Goal: Task Accomplishment & Management: Use online tool/utility

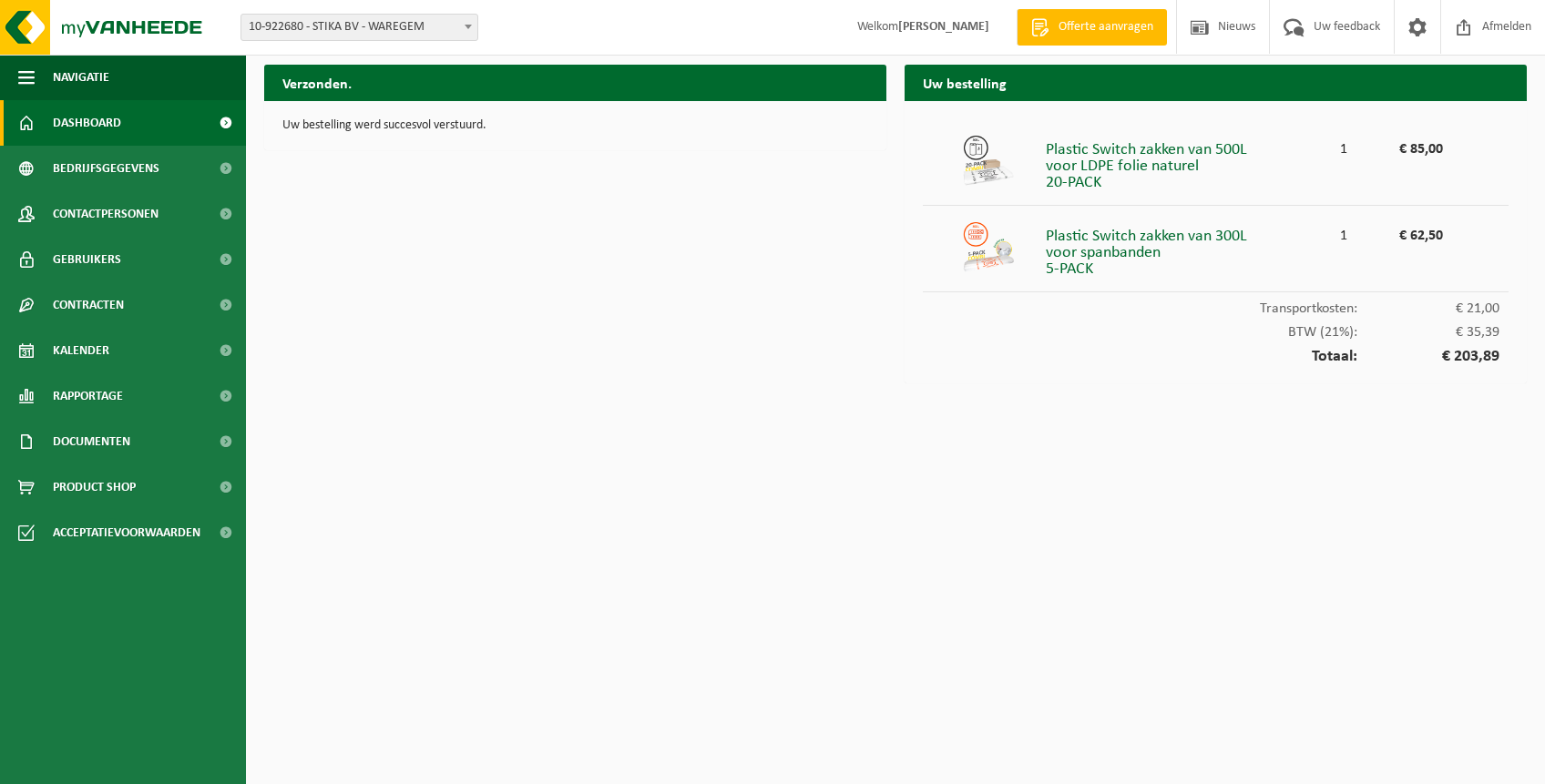
click at [84, 123] on span "Dashboard" at bounding box center [87, 122] width 69 height 45
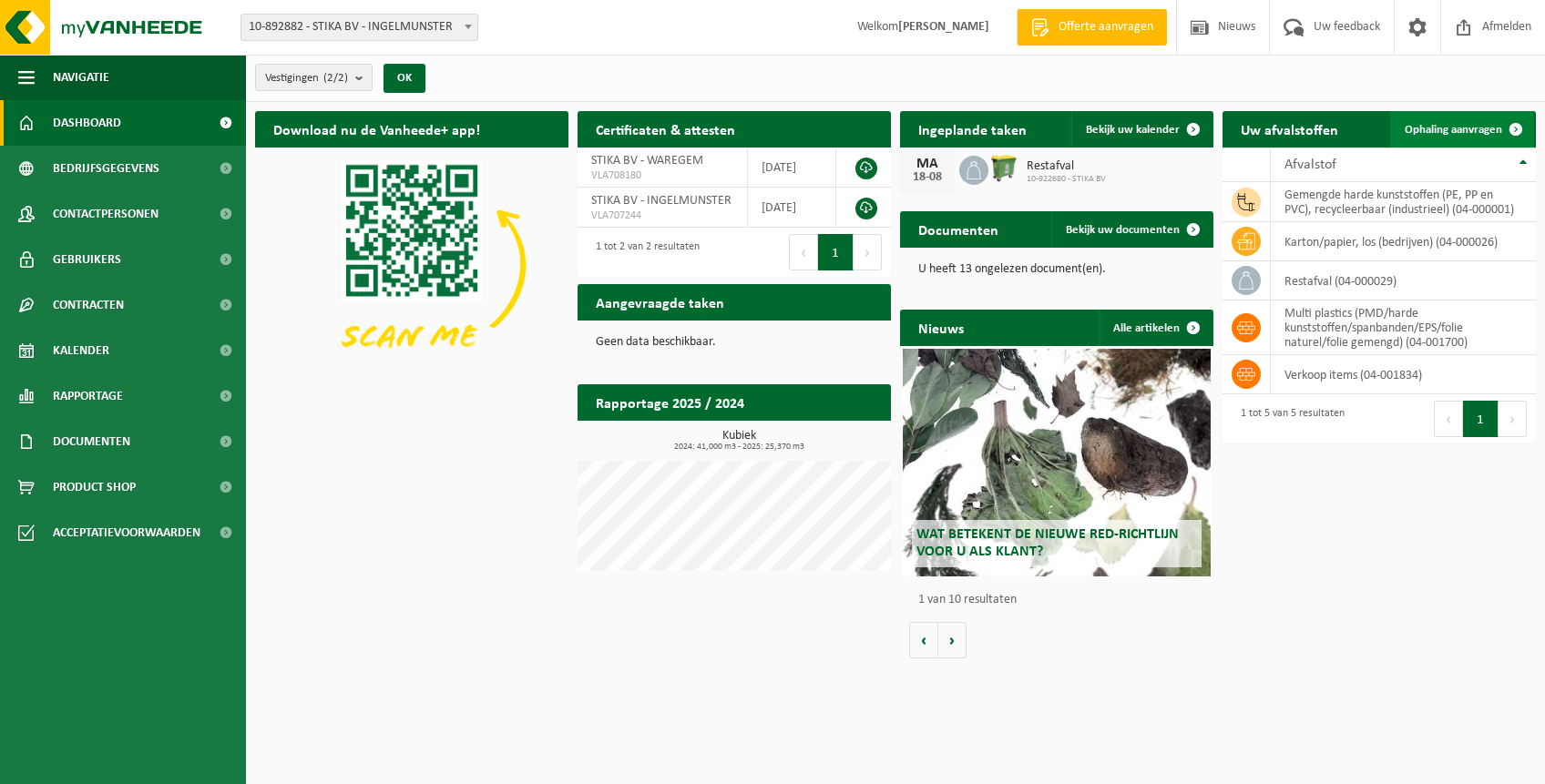
click at [1478, 135] on span "Ophaling aanvragen" at bounding box center [1453, 130] width 97 height 12
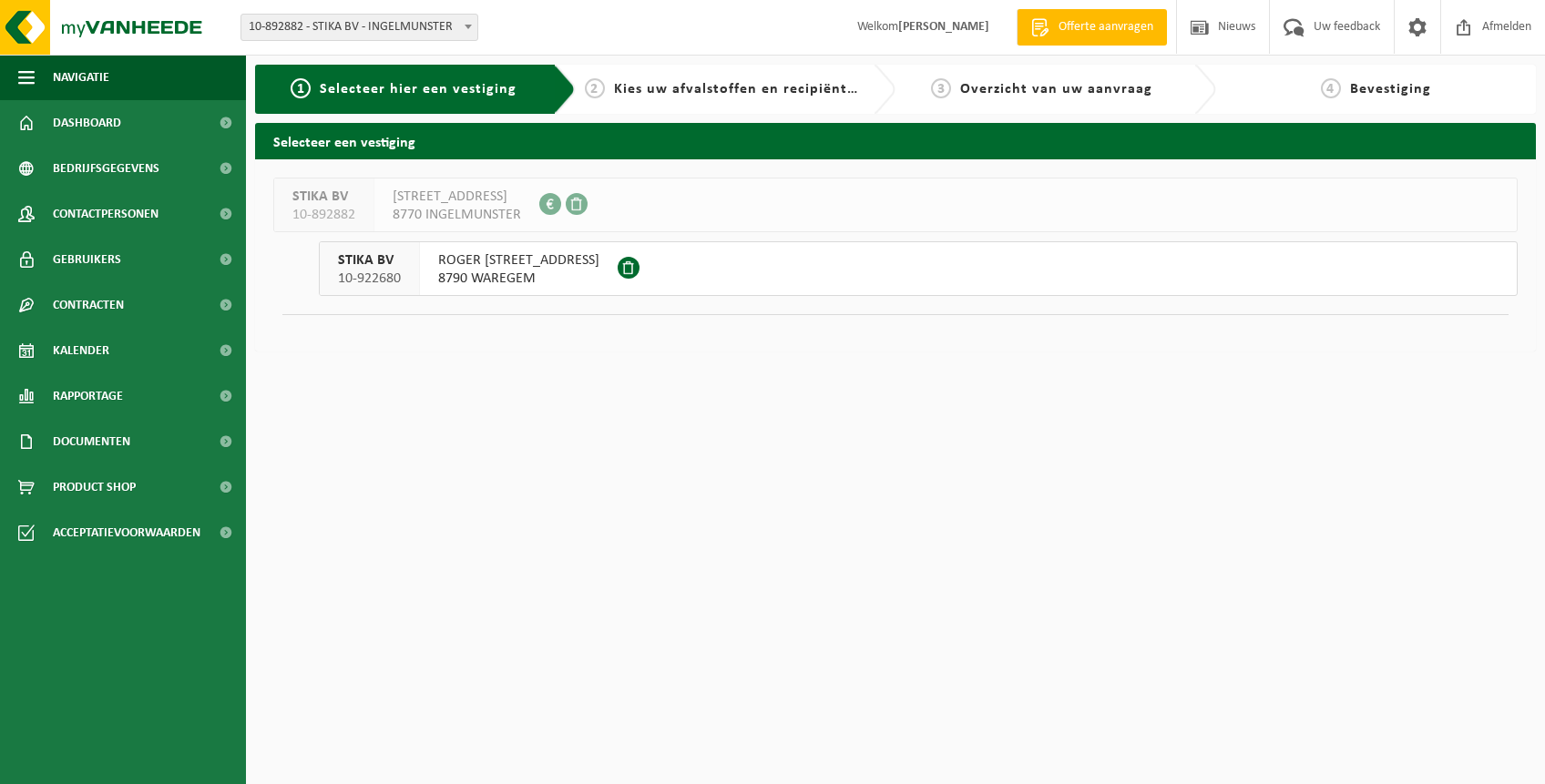
click at [740, 272] on button "STIKA BV 10-922680 [PERSON_NAME][STREET_ADDRESS]" at bounding box center [919, 268] width 1199 height 55
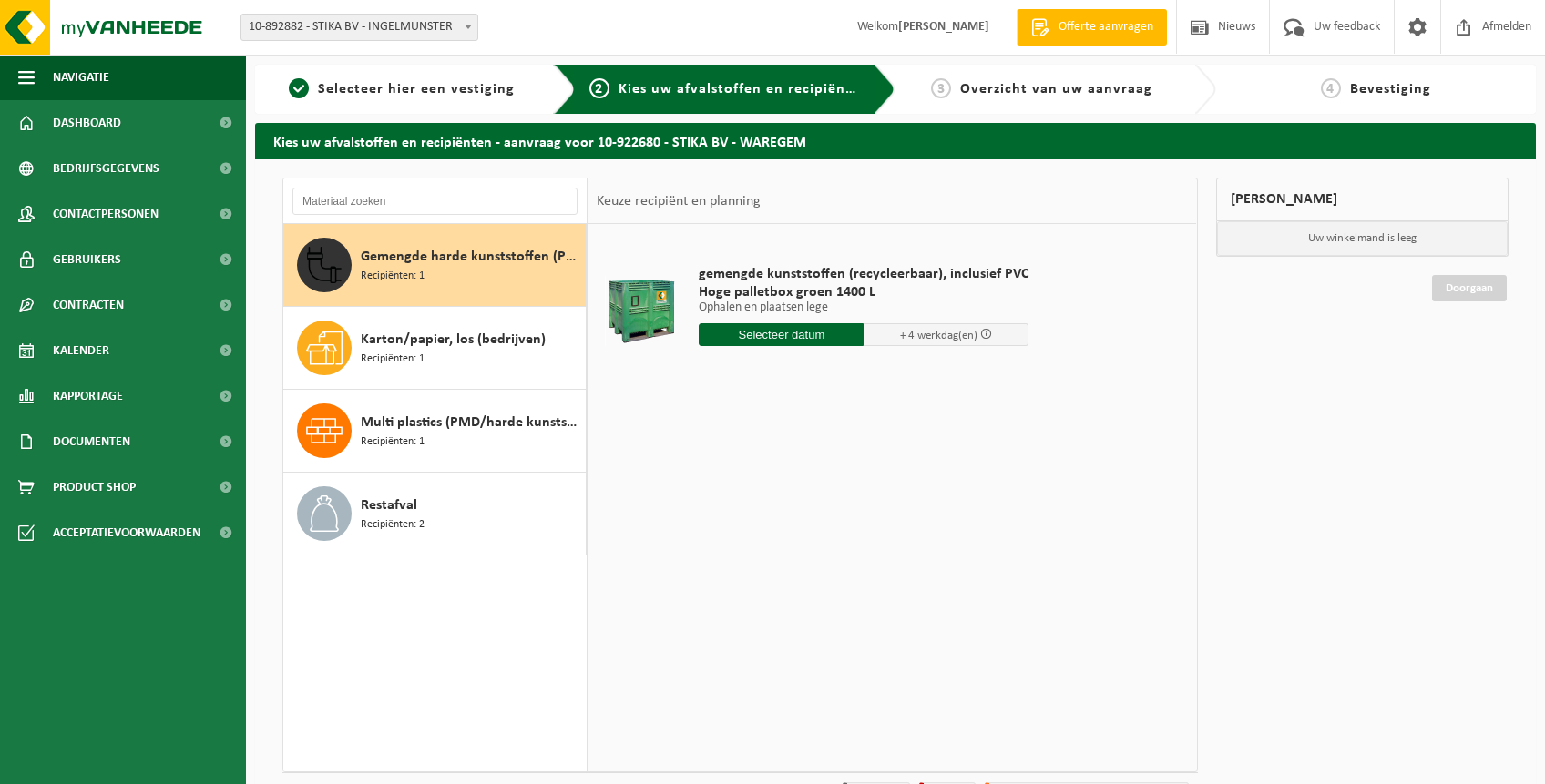
drag, startPoint x: 457, startPoint y: 500, endPoint x: 670, endPoint y: 390, distance: 239.7
click at [457, 500] on div "Restafval Recipiënten: 2" at bounding box center [471, 513] width 221 height 55
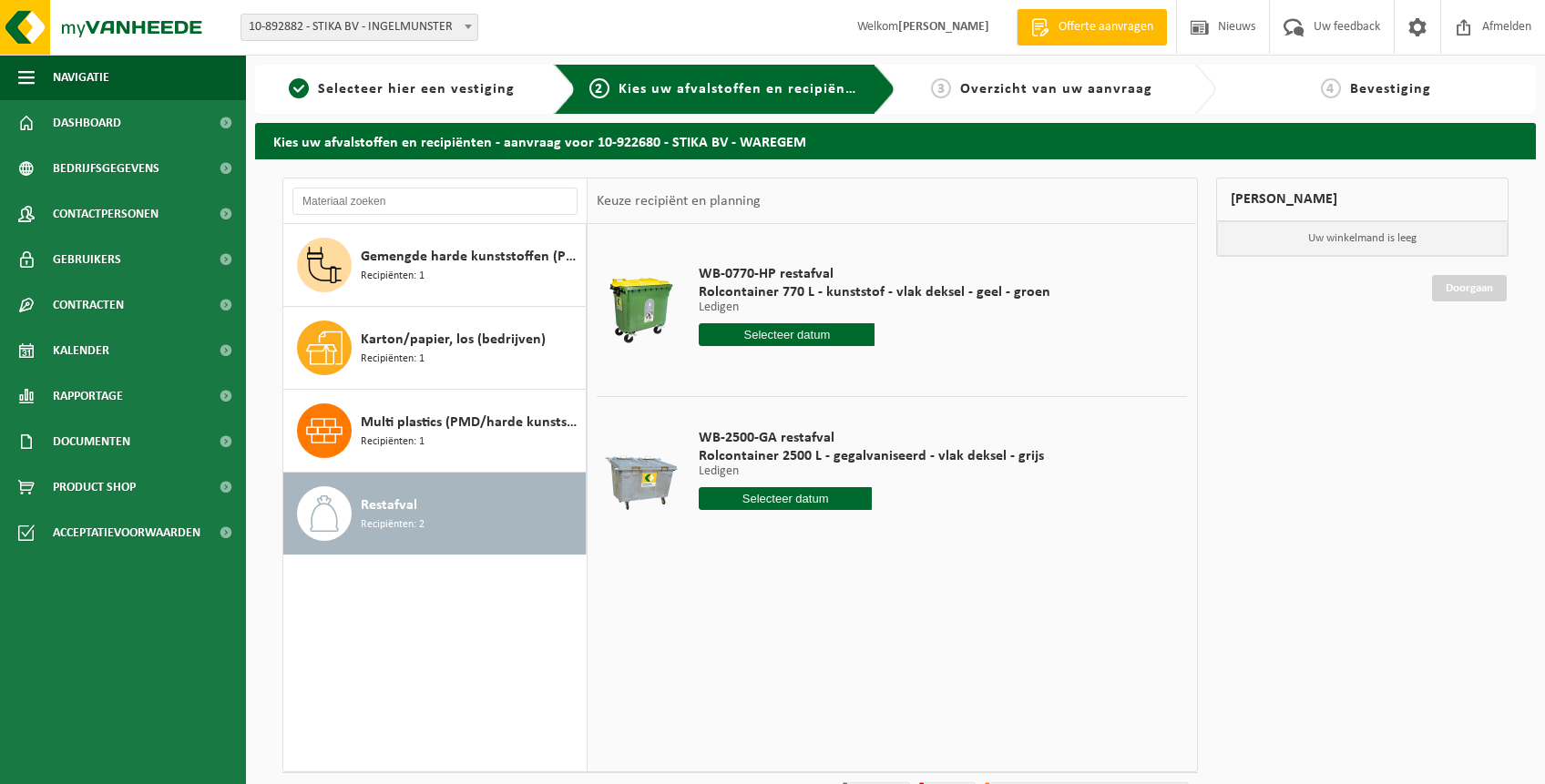
click at [765, 499] on input "text" at bounding box center [785, 498] width 174 height 23
click at [718, 691] on div "18" at bounding box center [715, 689] width 32 height 29
type input "Van 2025-08-18"
type input "2025-08-18"
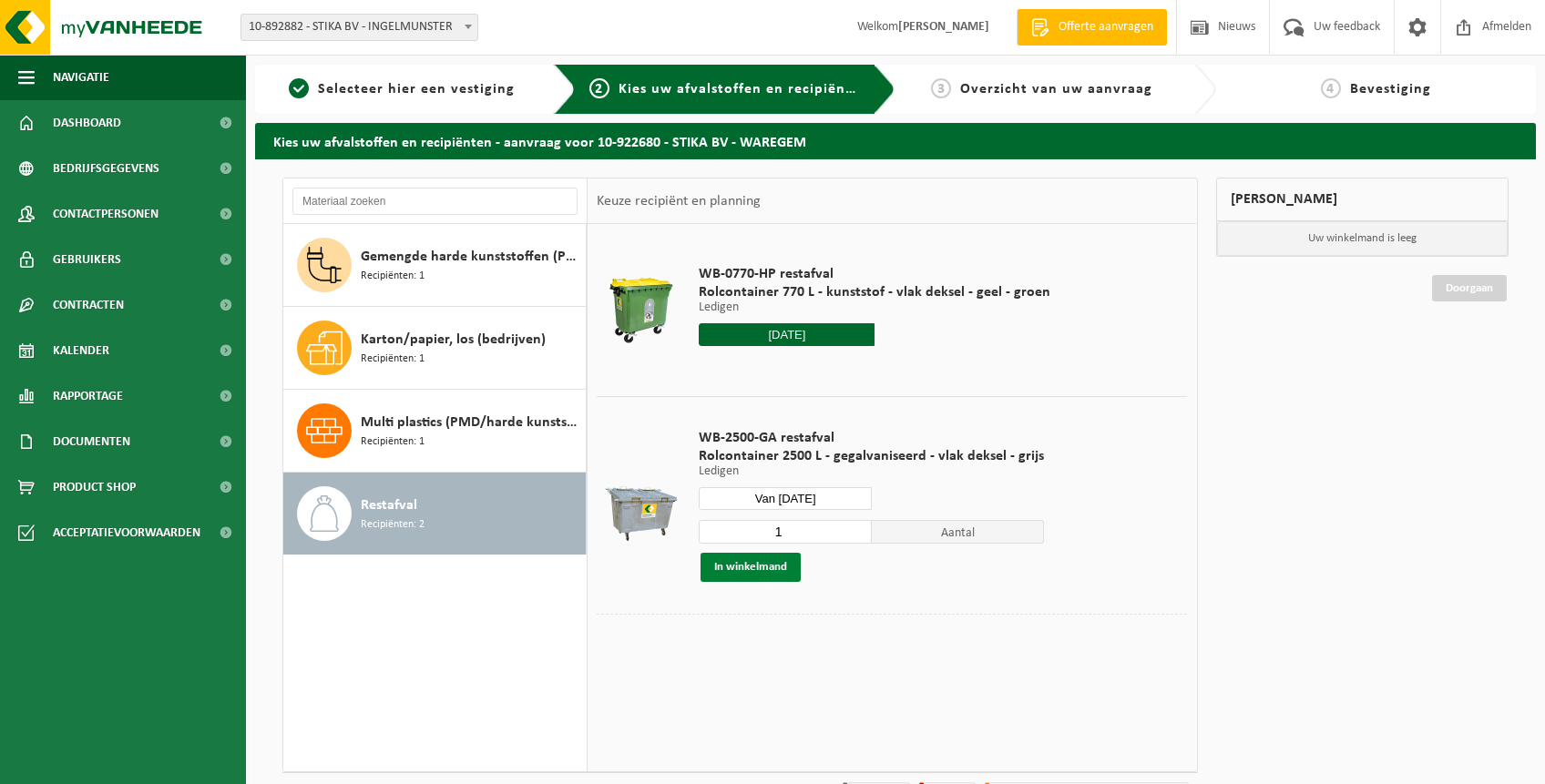
click at [752, 575] on button "In winkelmand" at bounding box center [751, 567] width 100 height 29
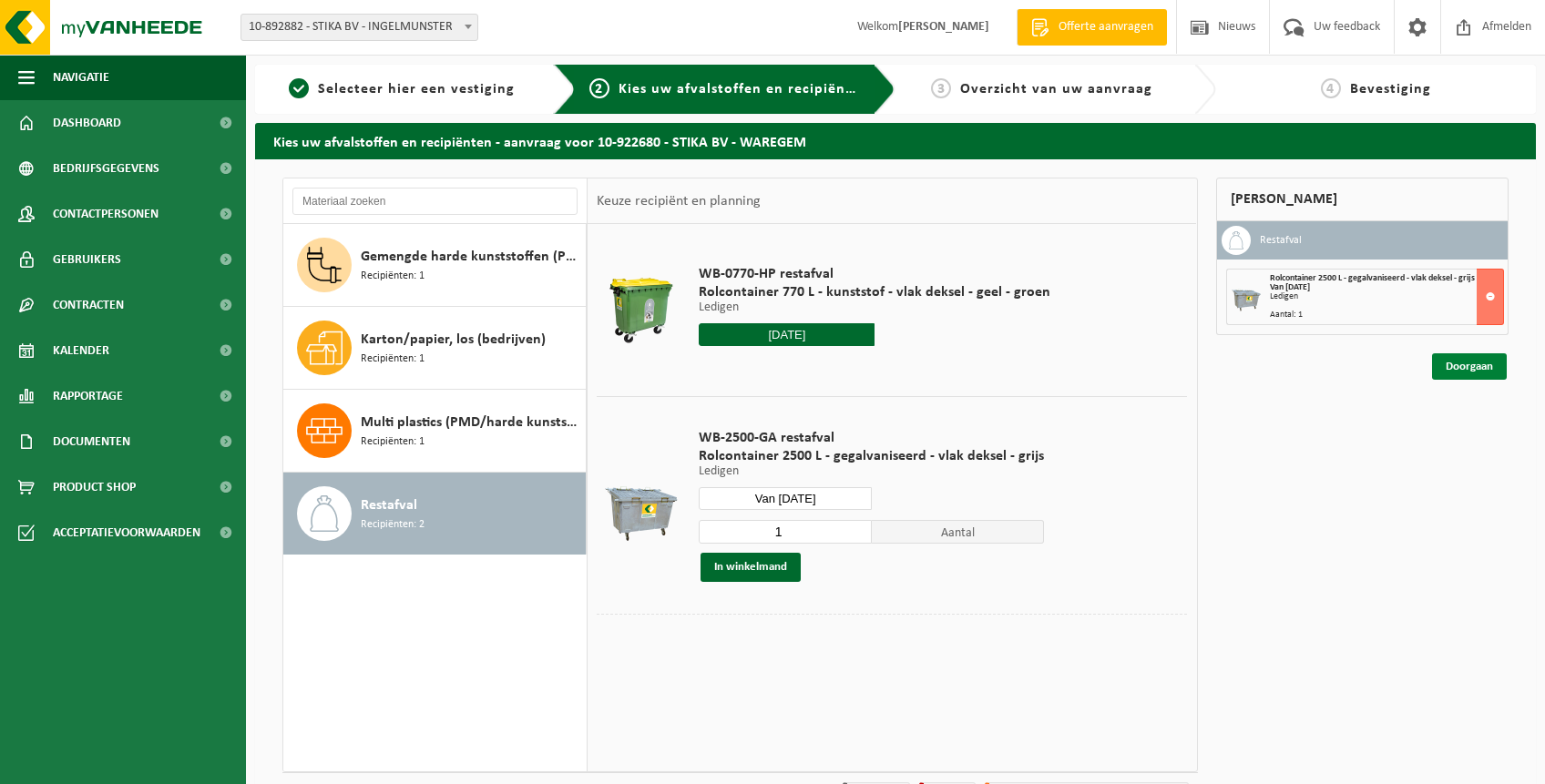
click at [1457, 372] on link "Doorgaan" at bounding box center [1470, 366] width 75 height 26
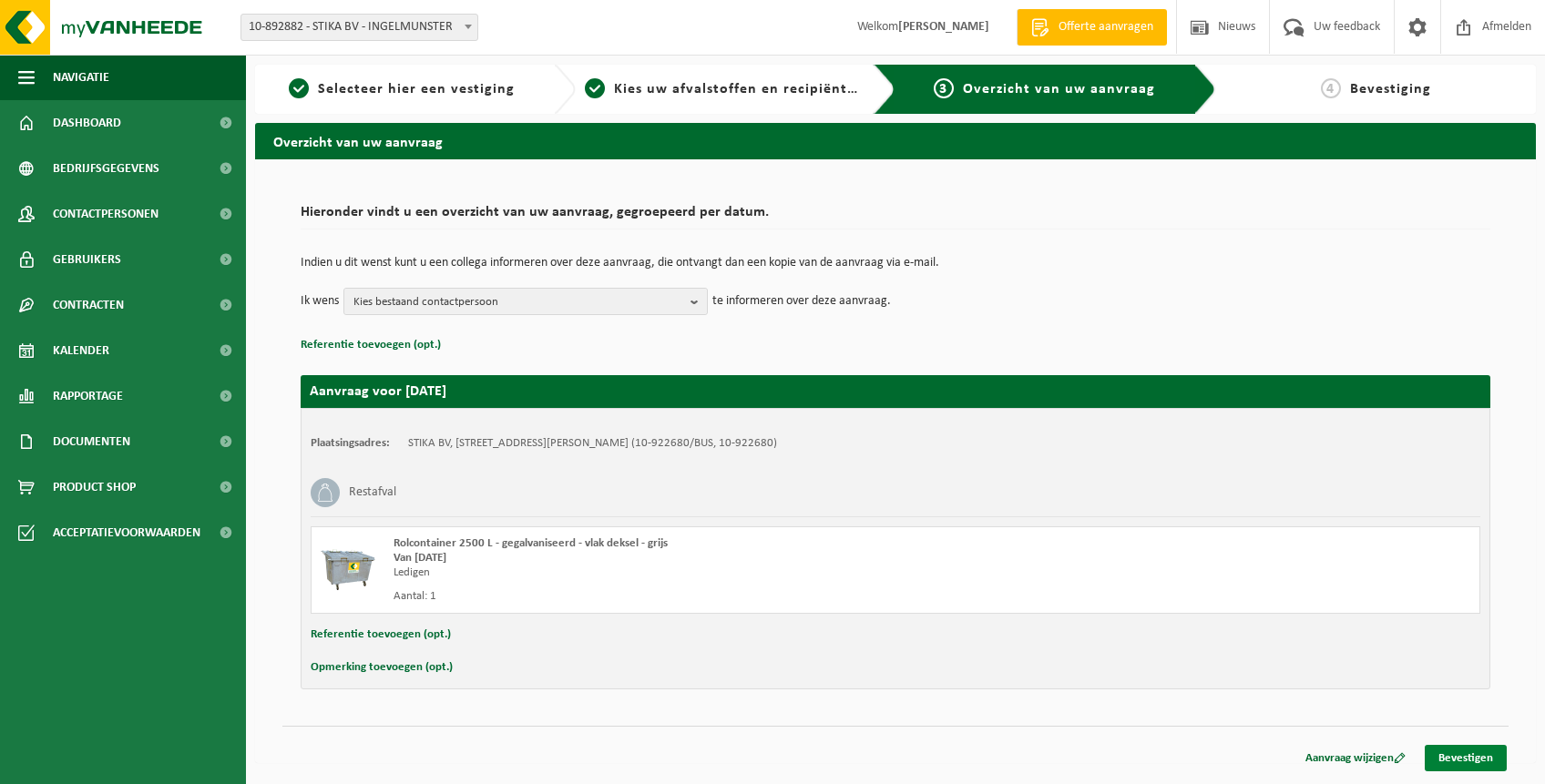
click at [1455, 750] on link "Bevestigen" at bounding box center [1466, 758] width 82 height 26
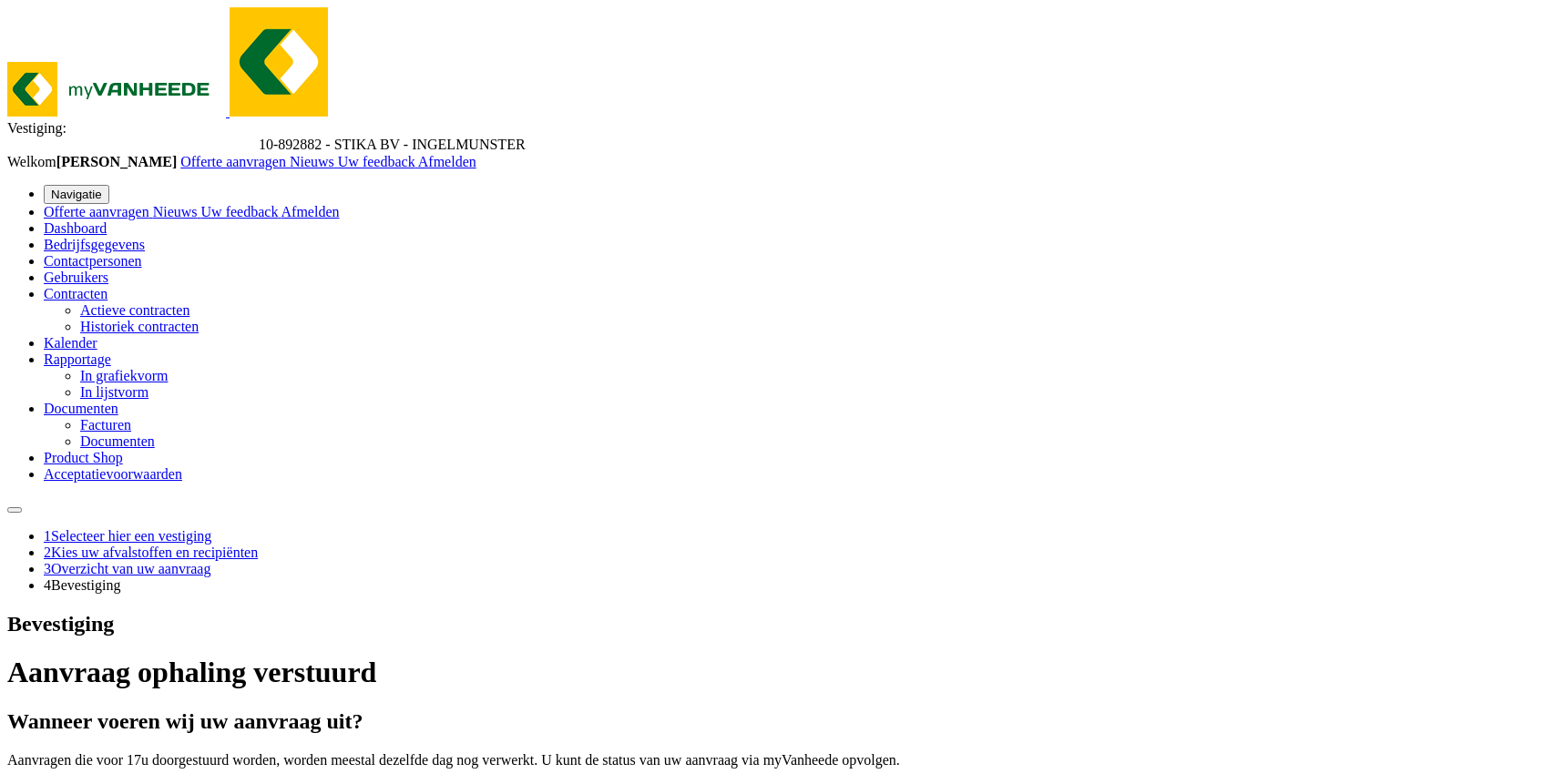
drag, startPoint x: 1469, startPoint y: 443, endPoint x: 1468, endPoint y: 433, distance: 10.0
